Goal: Task Accomplishment & Management: Use online tool/utility

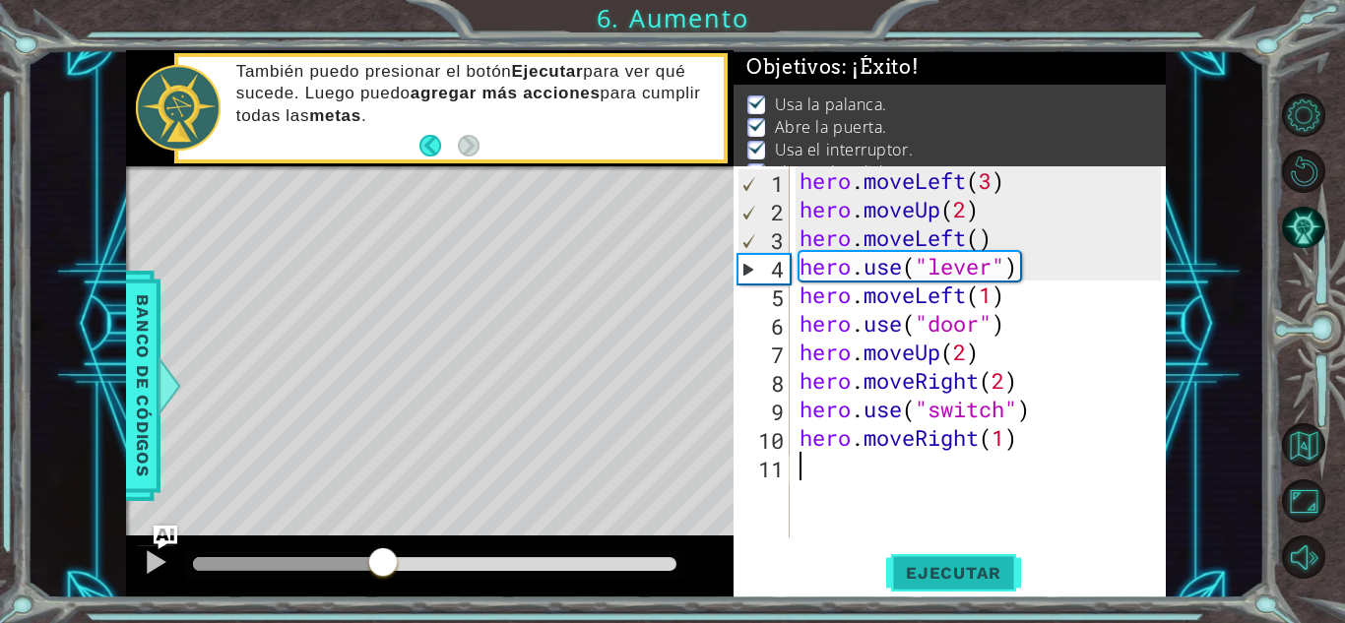
click at [911, 575] on span "Ejecutar" at bounding box center [953, 573] width 135 height 20
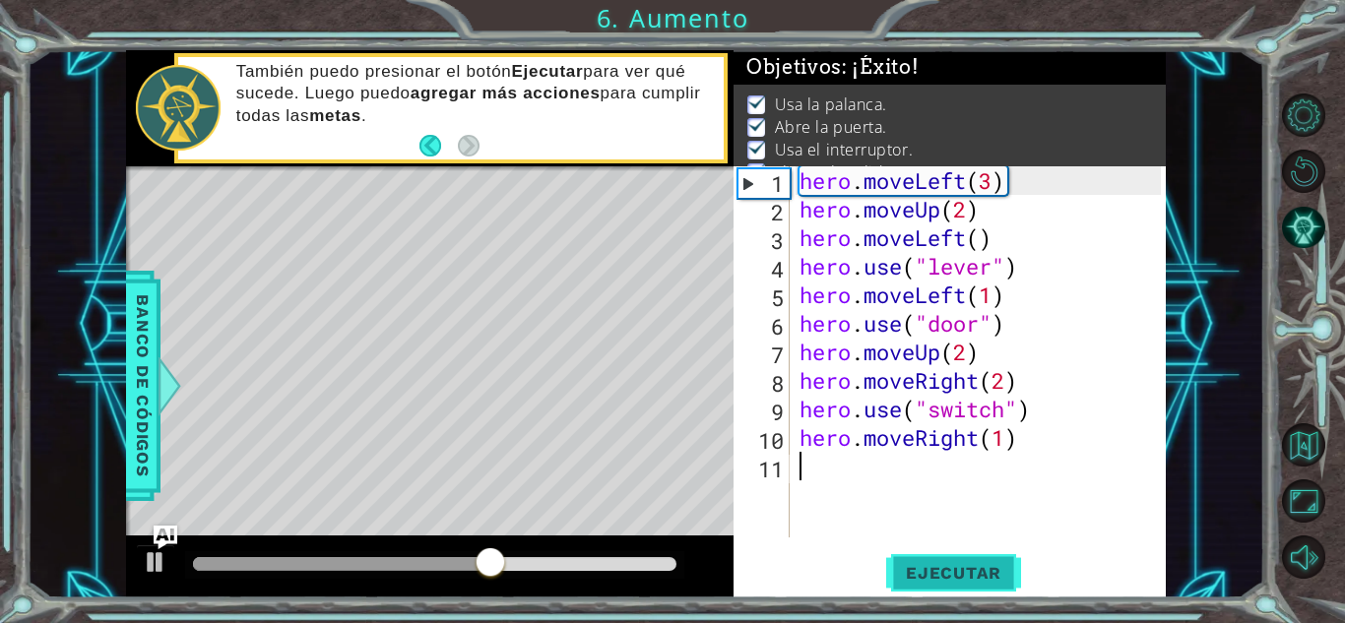
click at [930, 563] on span "Ejecutar" at bounding box center [953, 573] width 135 height 20
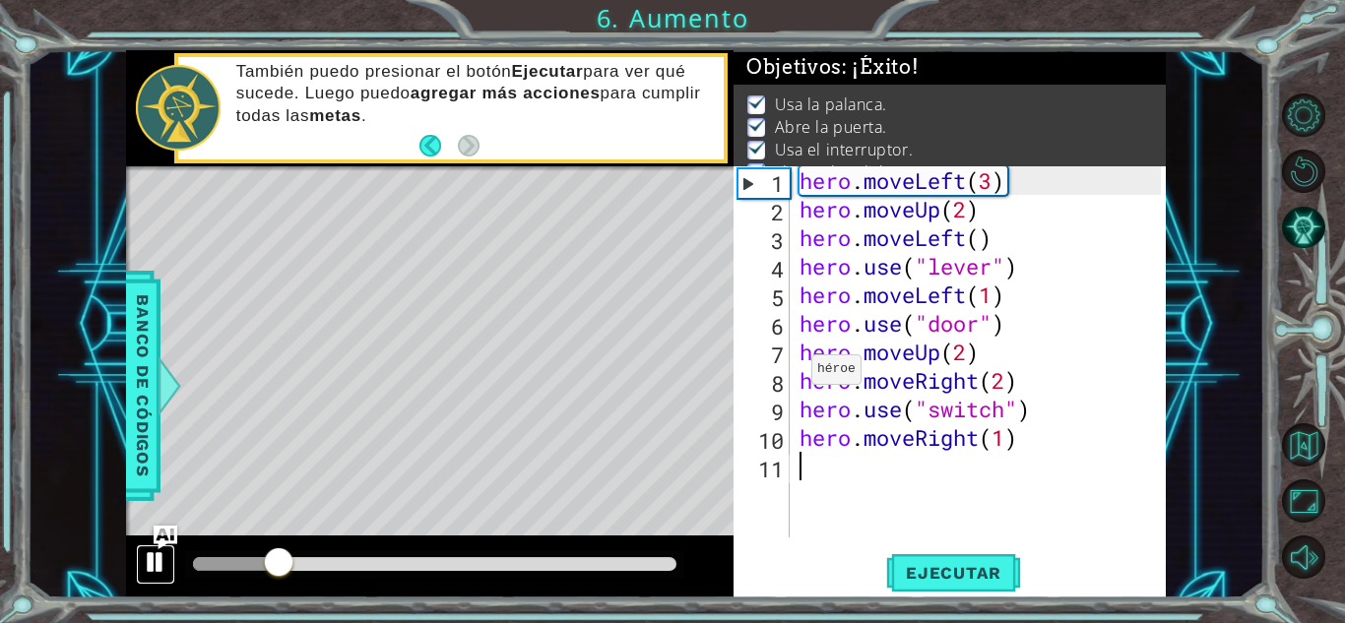
click at [157, 572] on div at bounding box center [156, 562] width 26 height 26
click at [146, 563] on div at bounding box center [156, 562] width 26 height 26
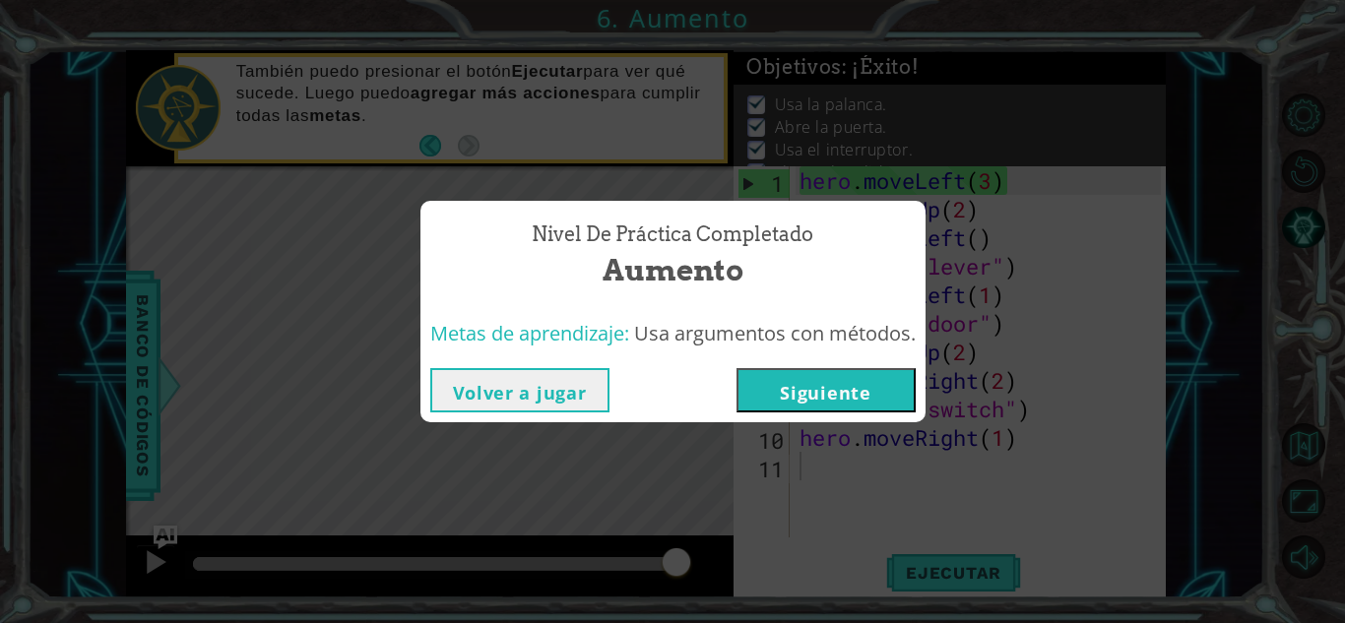
click at [786, 401] on button "Siguiente" at bounding box center [825, 390] width 179 height 44
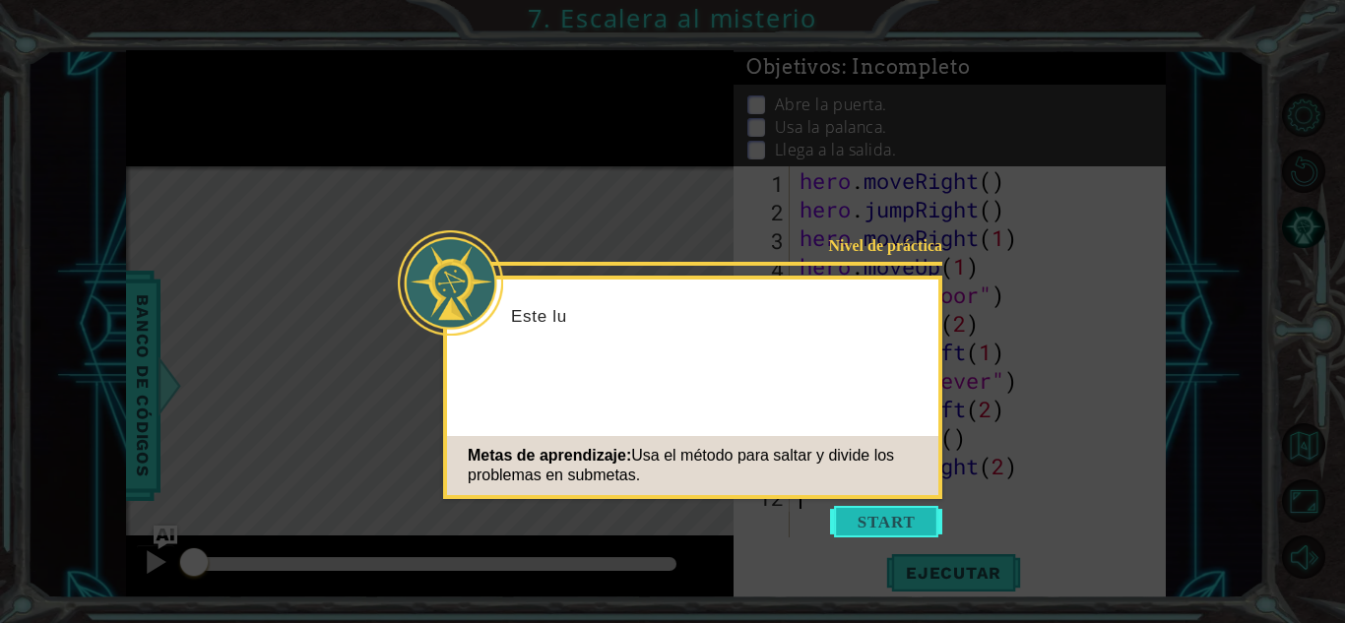
click at [888, 531] on button "Start" at bounding box center [886, 521] width 112 height 31
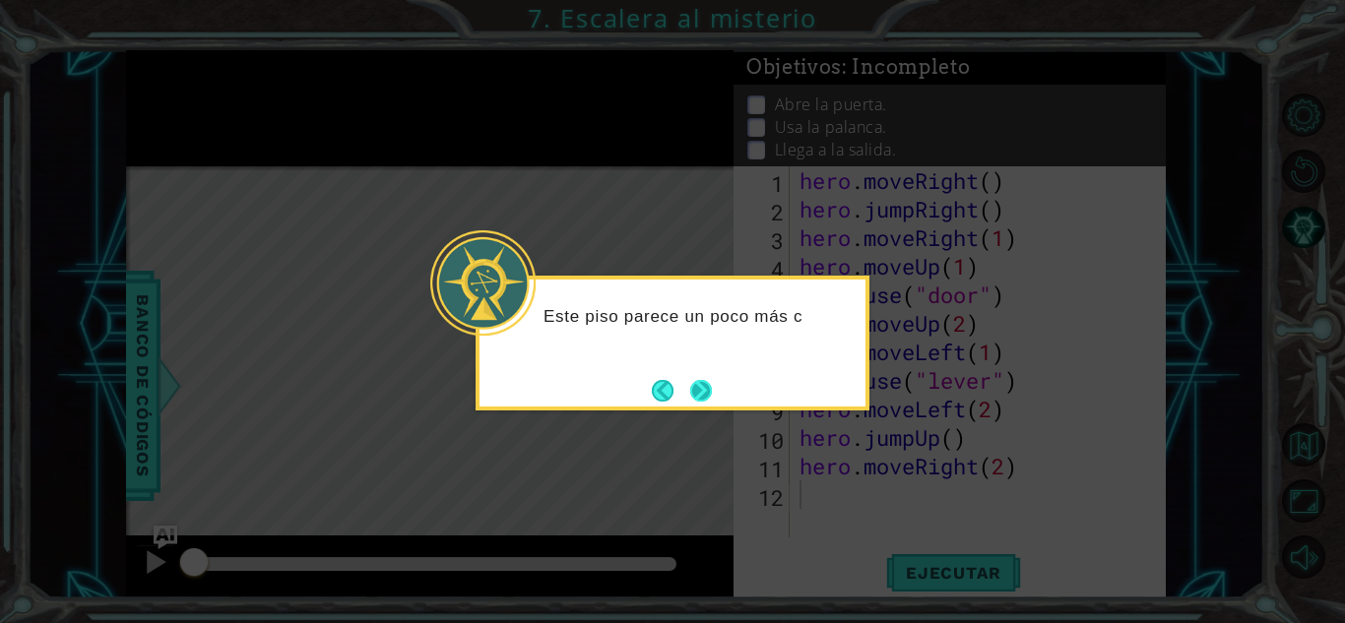
click at [693, 380] on button "Next" at bounding box center [701, 391] width 22 height 22
